Goal: Register for event/course

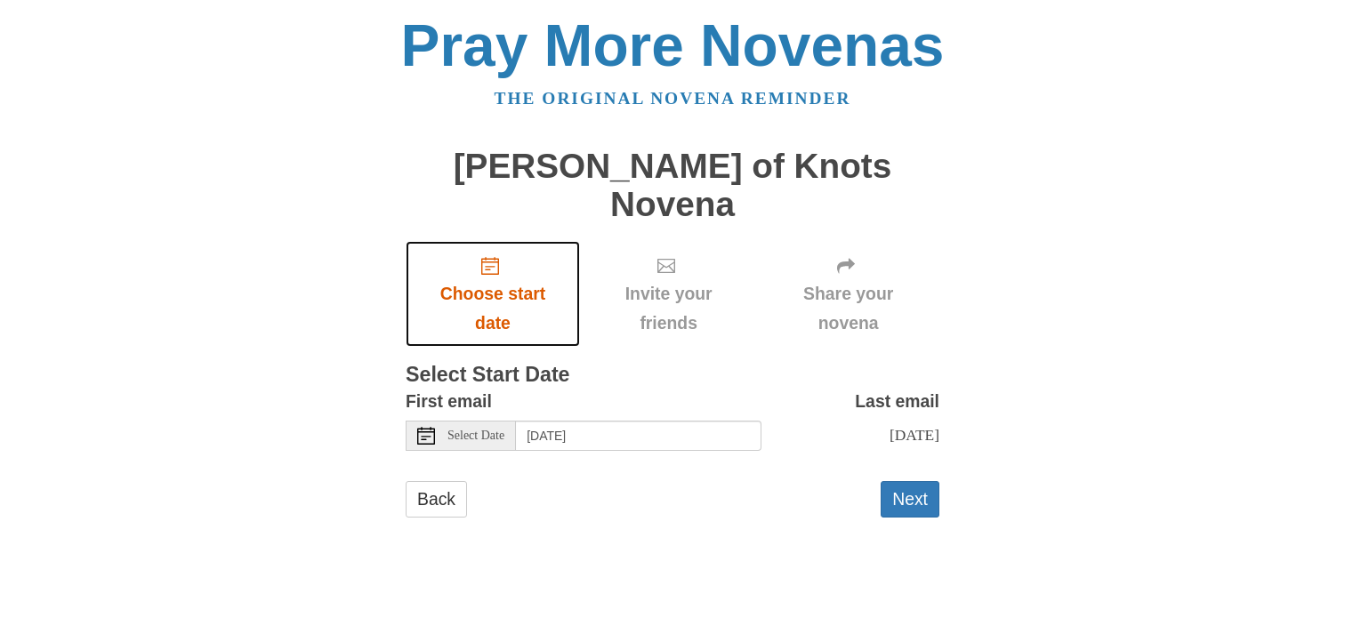
click at [488, 279] on span "Choose start date" at bounding box center [492, 308] width 139 height 59
click at [422, 427] on icon at bounding box center [426, 436] width 18 height 18
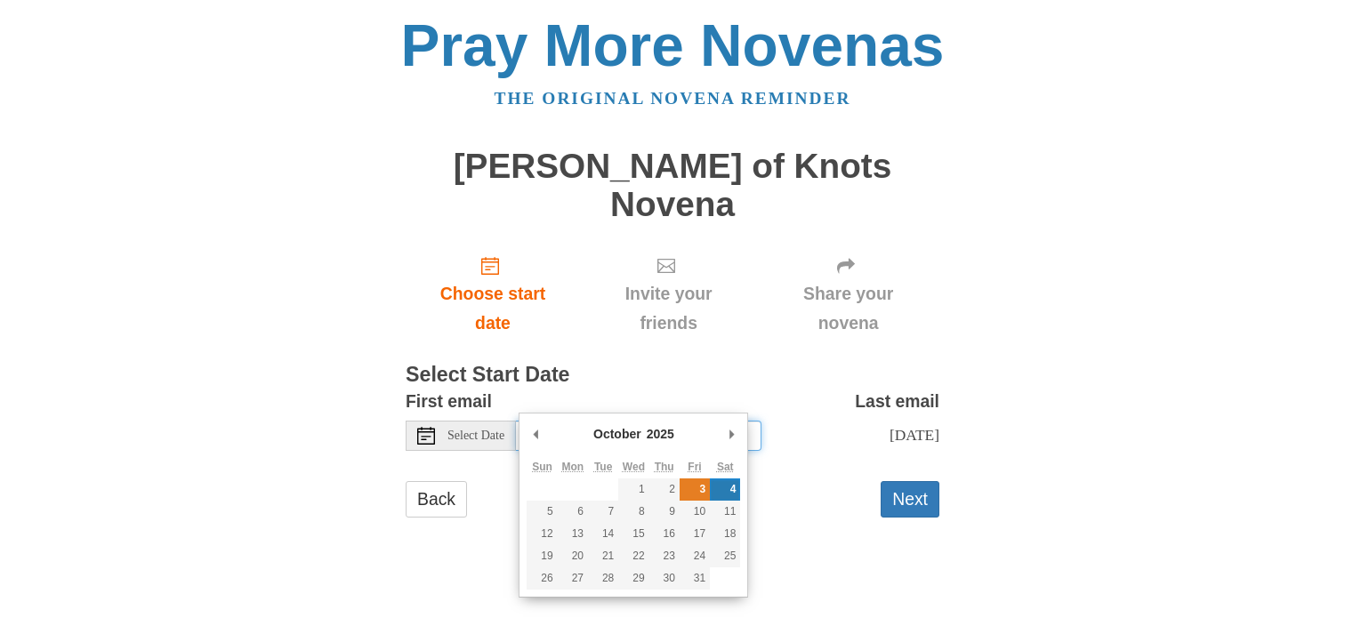
type input "[DATE]"
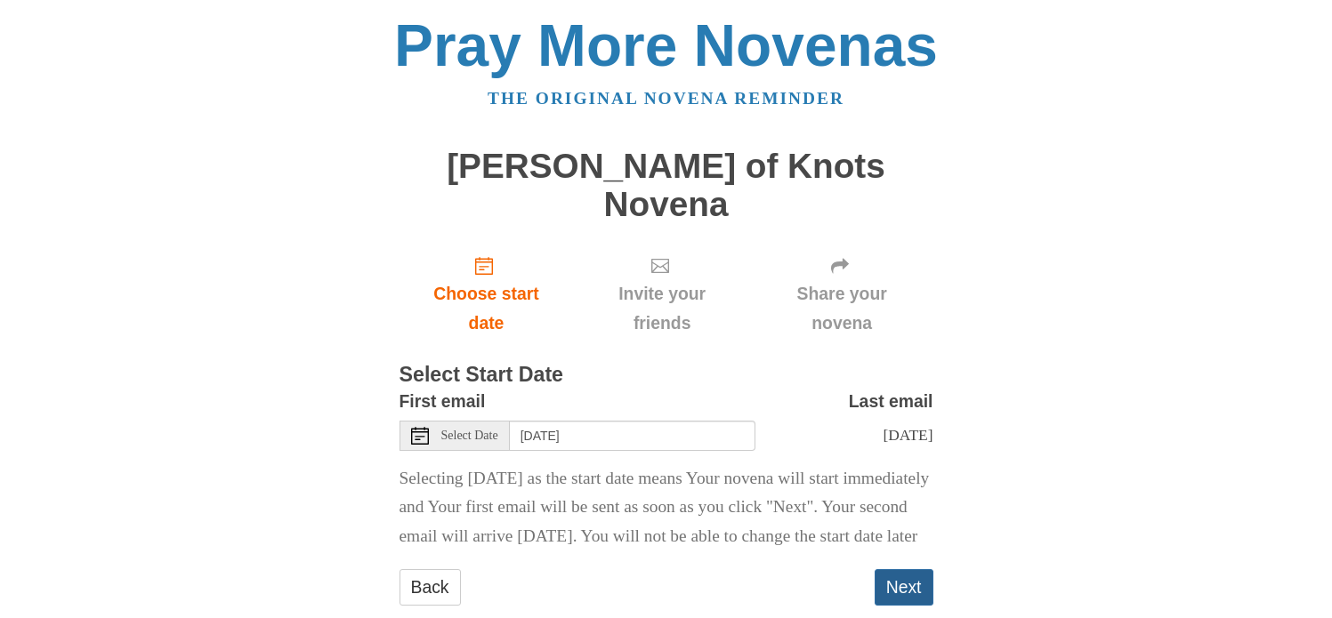
click at [910, 576] on button "Next" at bounding box center [903, 587] width 59 height 36
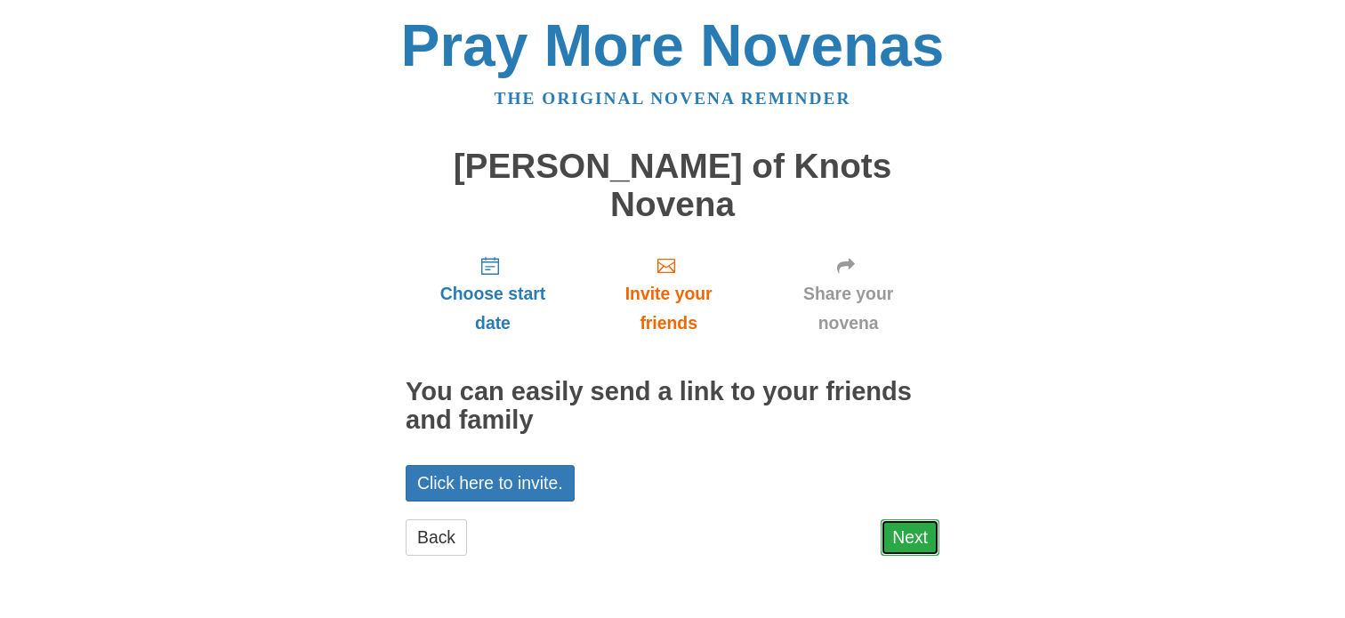
click at [905, 519] on link "Next" at bounding box center [910, 537] width 59 height 36
